Goal: Information Seeking & Learning: Learn about a topic

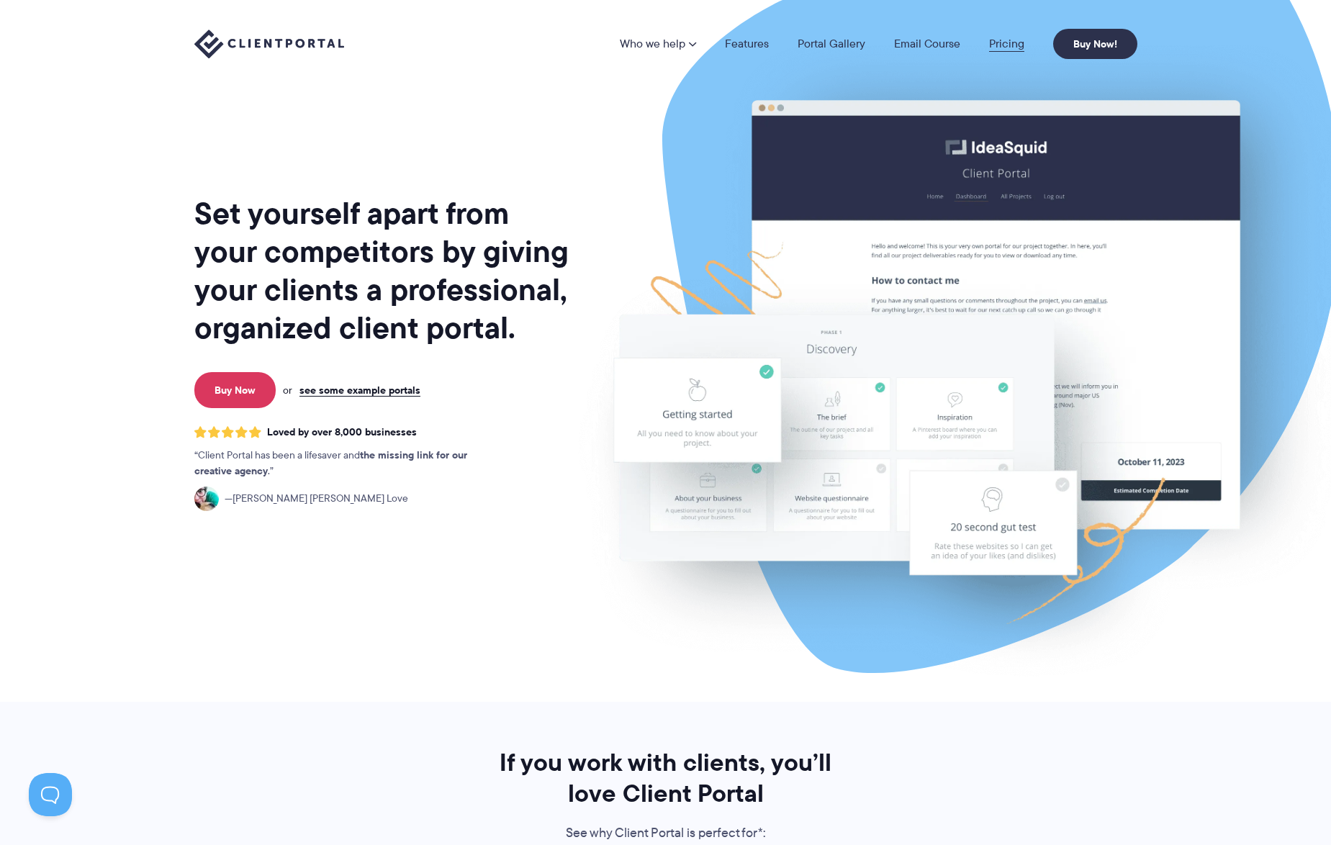
click at [1001, 45] on link "Pricing" at bounding box center [1006, 44] width 35 height 12
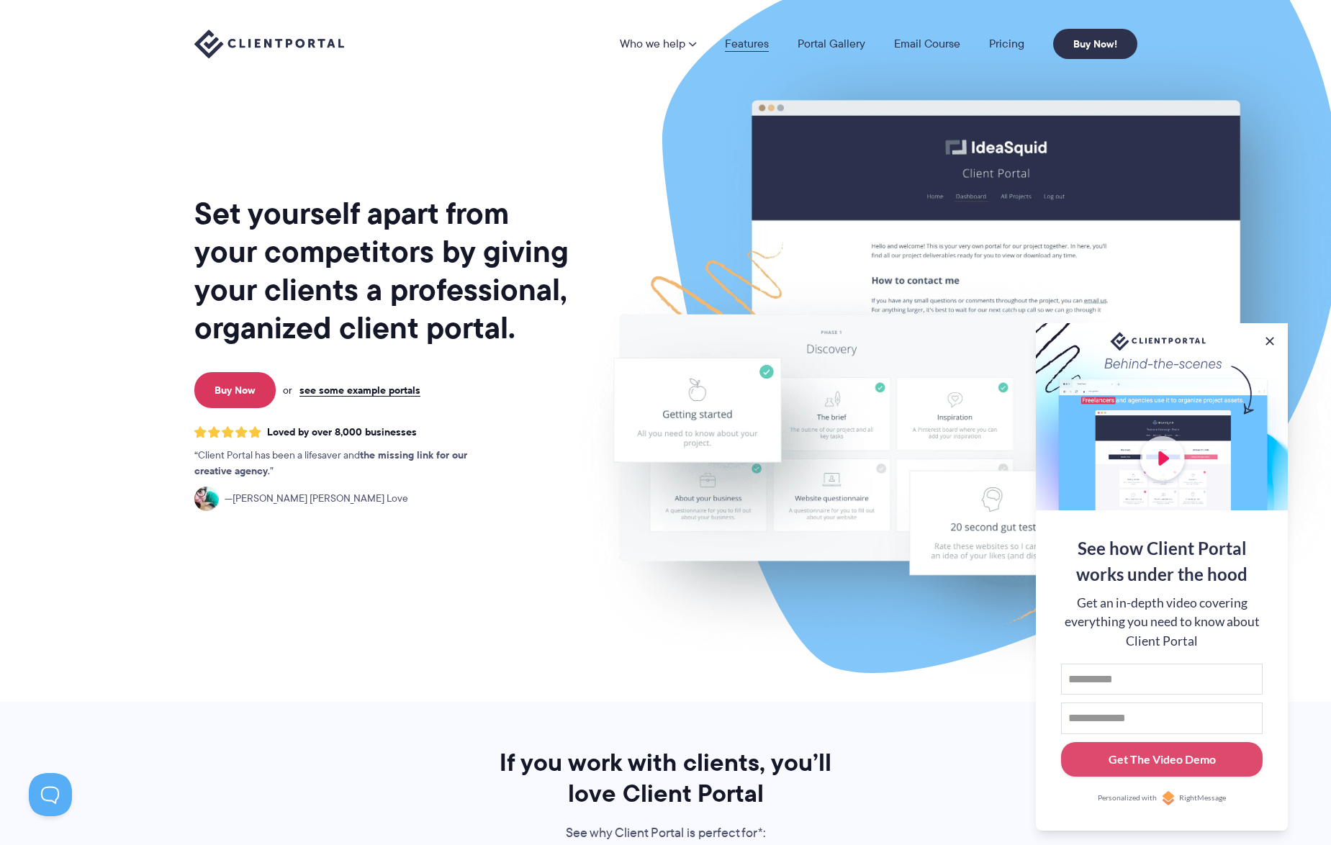
click at [755, 42] on link "Features" at bounding box center [747, 44] width 44 height 12
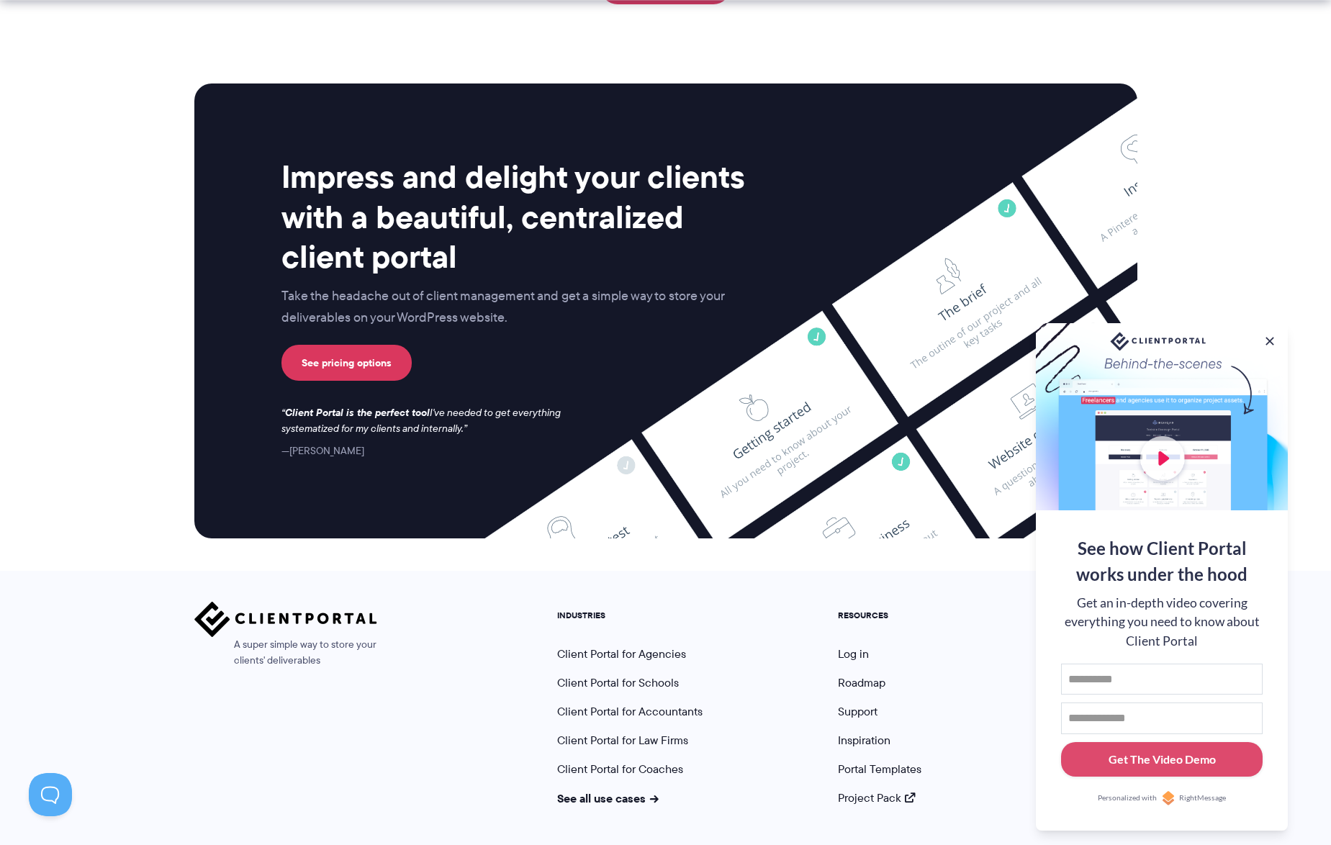
scroll to position [3608, 0]
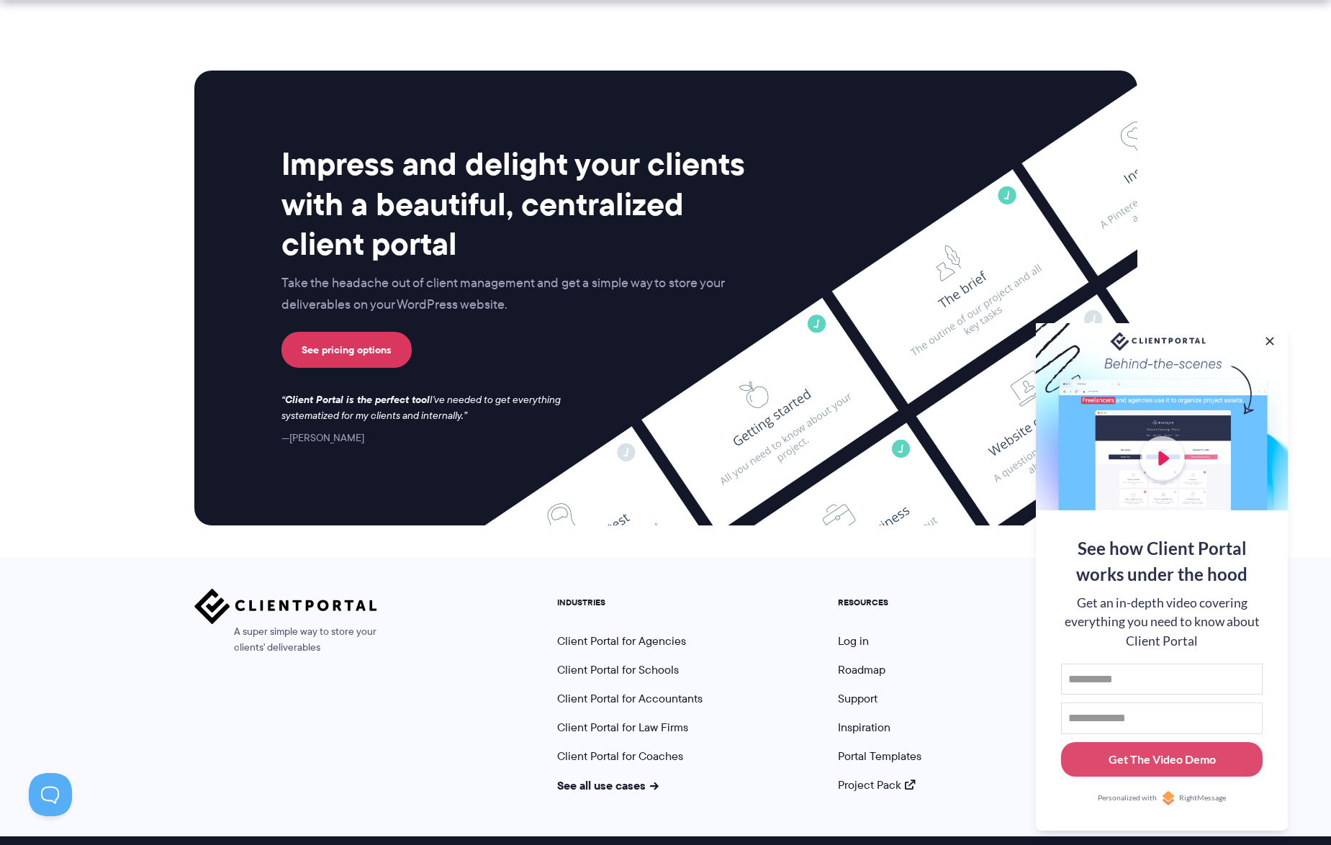
click at [1164, 462] on div at bounding box center [1162, 416] width 252 height 187
click at [1163, 457] on div at bounding box center [1162, 416] width 252 height 187
